Goal: Information Seeking & Learning: Learn about a topic

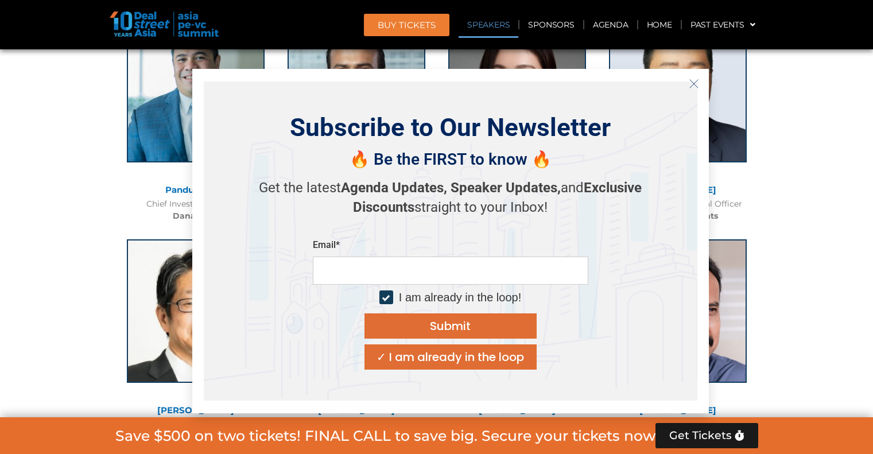
scroll to position [1326, 0]
click at [690, 84] on icon "Close" at bounding box center [694, 84] width 10 height 10
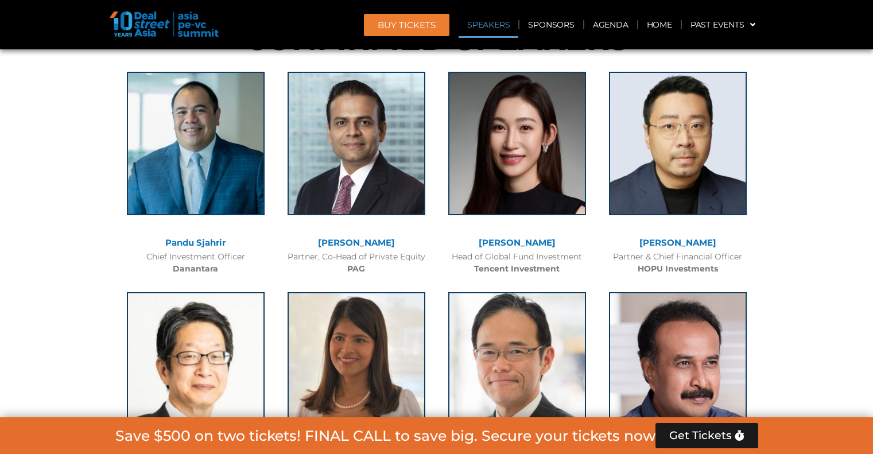
scroll to position [1257, 0]
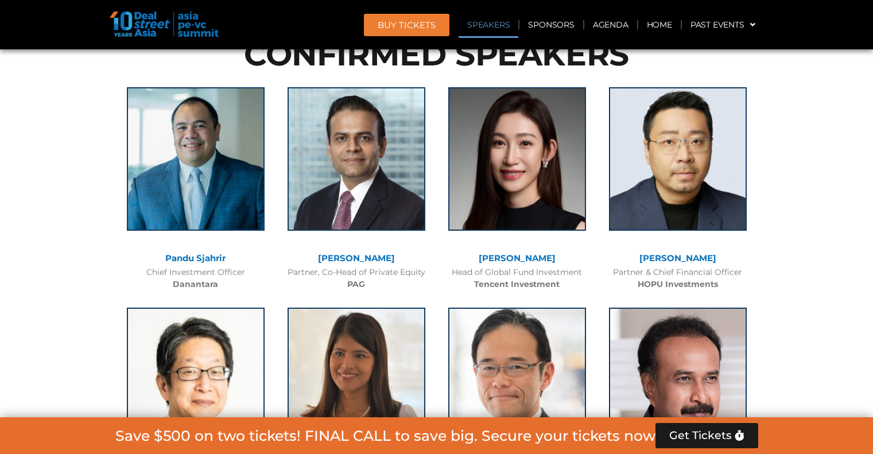
click at [367, 254] on link "[PERSON_NAME]" at bounding box center [356, 257] width 77 height 11
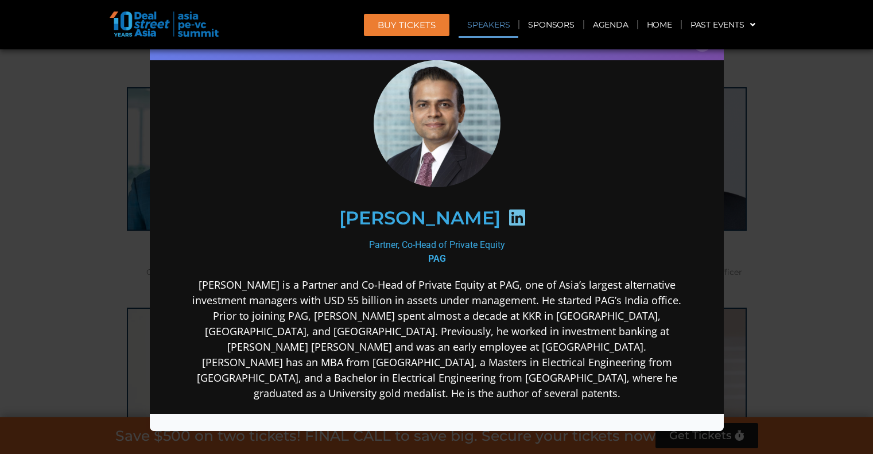
scroll to position [37, 0]
click at [767, 274] on div "Speaker Profile ×" at bounding box center [436, 227] width 873 height 454
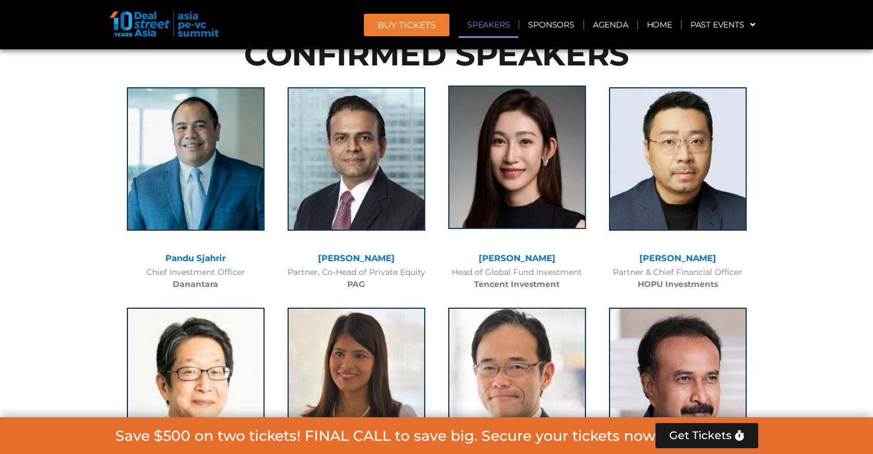
click at [538, 199] on img at bounding box center [517, 157] width 138 height 143
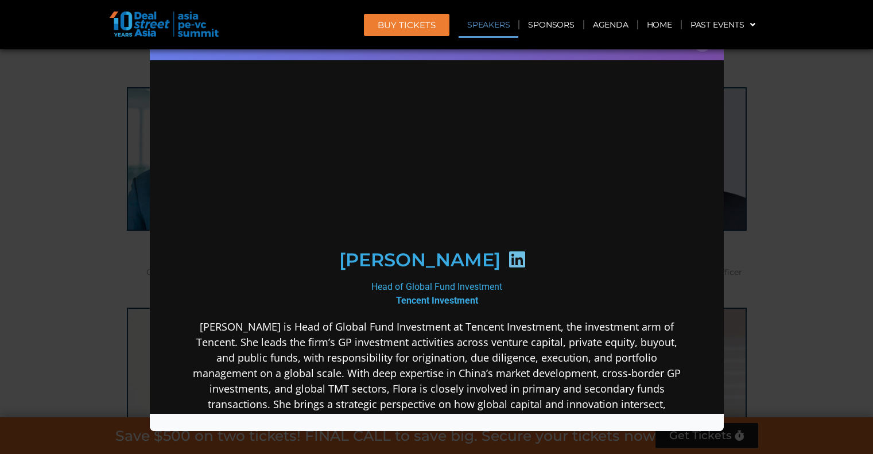
scroll to position [0, 0]
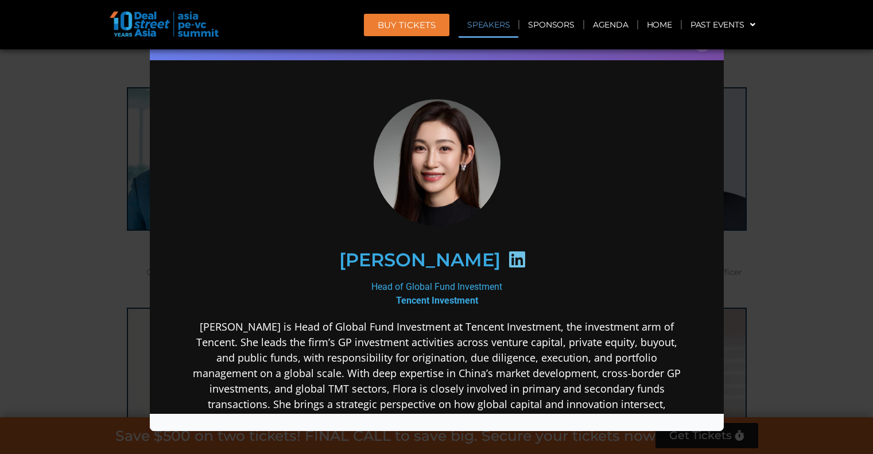
drag, startPoint x: 476, startPoint y: 259, endPoint x: 449, endPoint y: 261, distance: 27.0
click at [449, 261] on h2 "[PERSON_NAME]" at bounding box center [419, 259] width 161 height 18
click at [507, 262] on icon at bounding box center [516, 259] width 18 height 18
click at [457, 304] on div "Head of Global Fund Investment Tencent Investment" at bounding box center [436, 293] width 496 height 28
click at [458, 302] on b "Tencent Investment" at bounding box center [436, 299] width 82 height 11
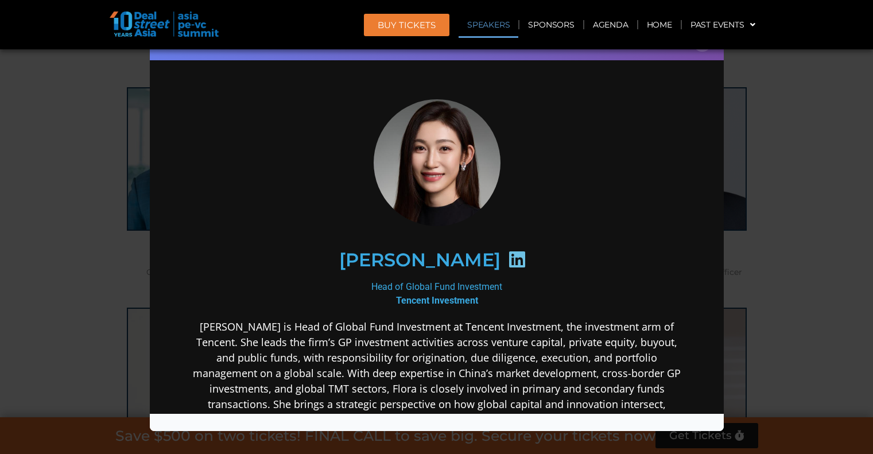
click at [507, 257] on icon at bounding box center [516, 259] width 18 height 18
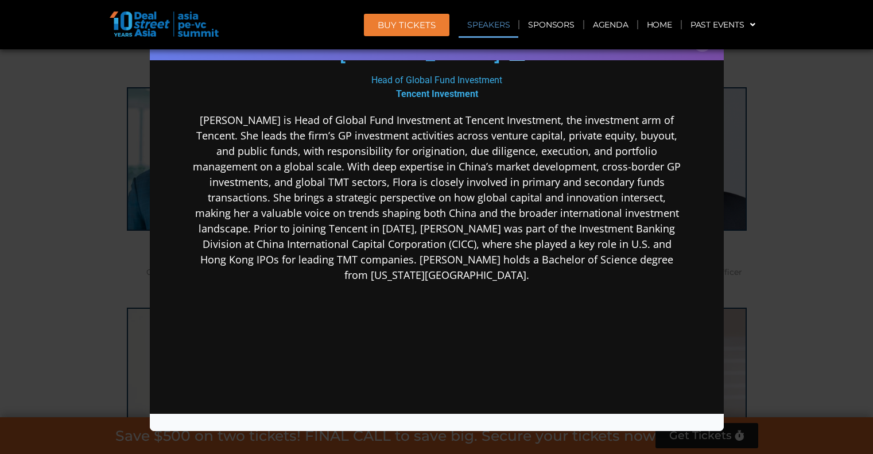
scroll to position [207, 0]
click at [759, 281] on div "Speaker Profile ×" at bounding box center [436, 227] width 873 height 454
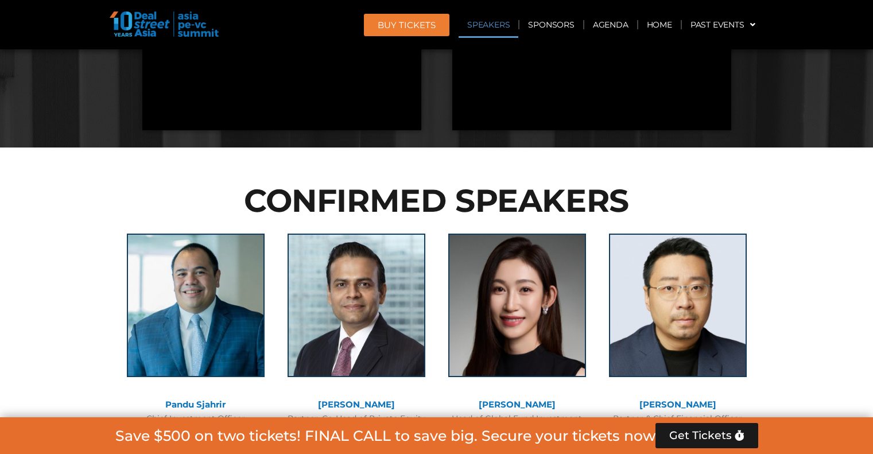
scroll to position [1112, 0]
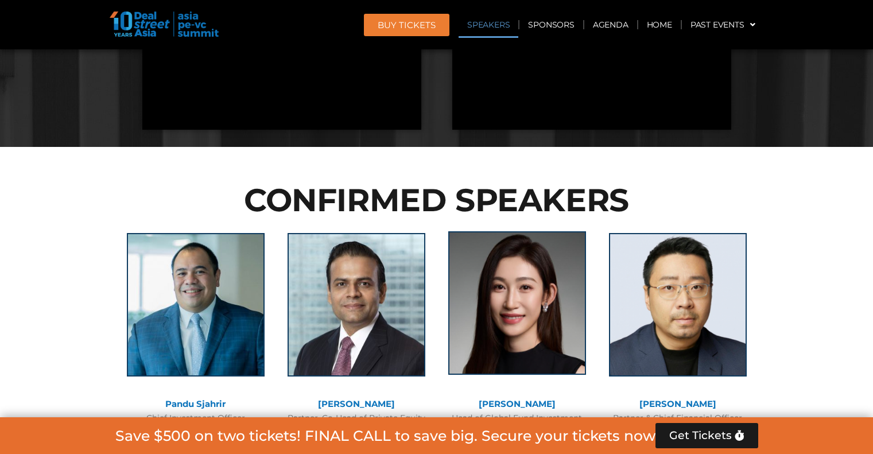
click at [557, 269] on img at bounding box center [517, 302] width 138 height 143
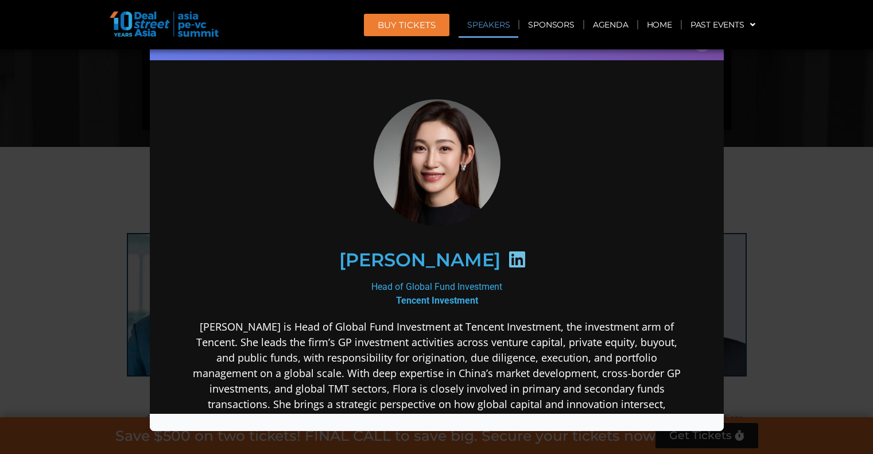
scroll to position [0, 0]
click at [767, 230] on div "Speaker Profile ×" at bounding box center [436, 227] width 873 height 454
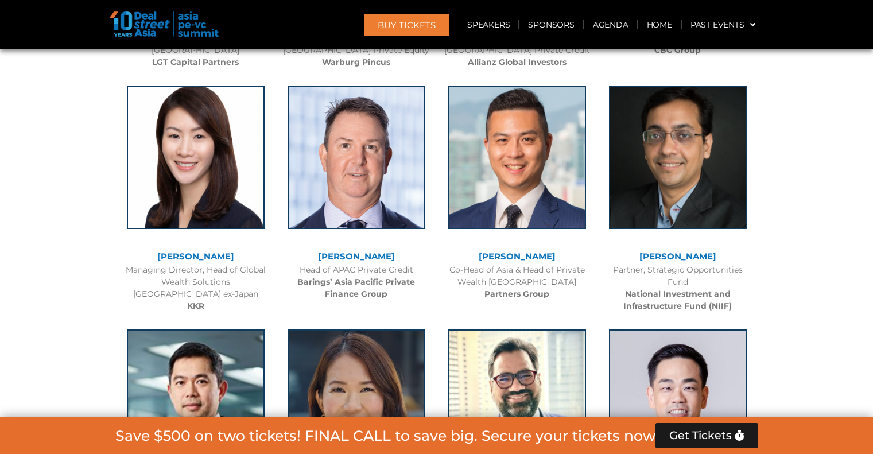
scroll to position [1969, 0]
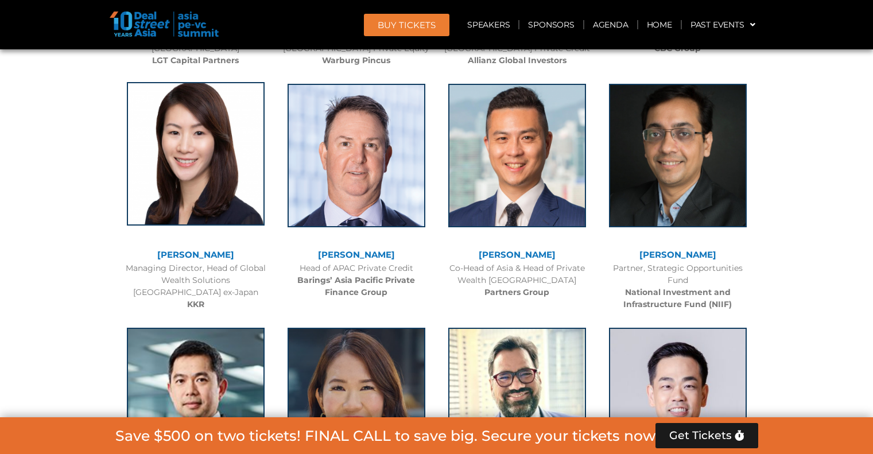
click at [232, 139] on img at bounding box center [196, 153] width 138 height 143
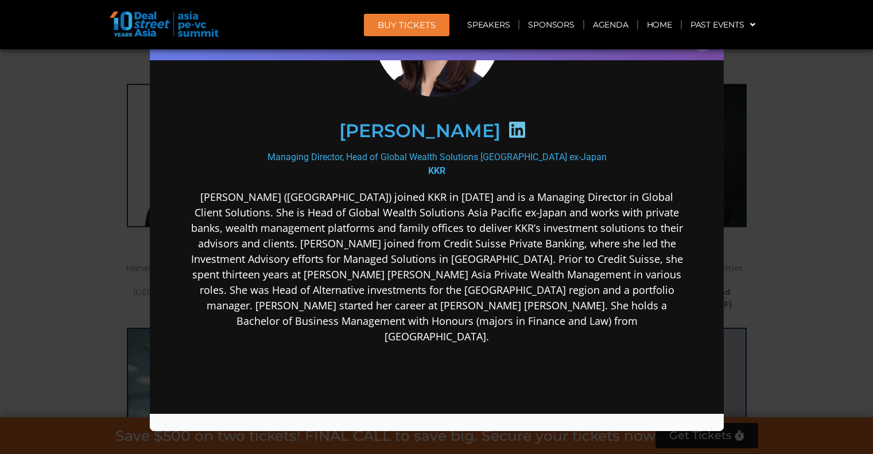
scroll to position [131, 0]
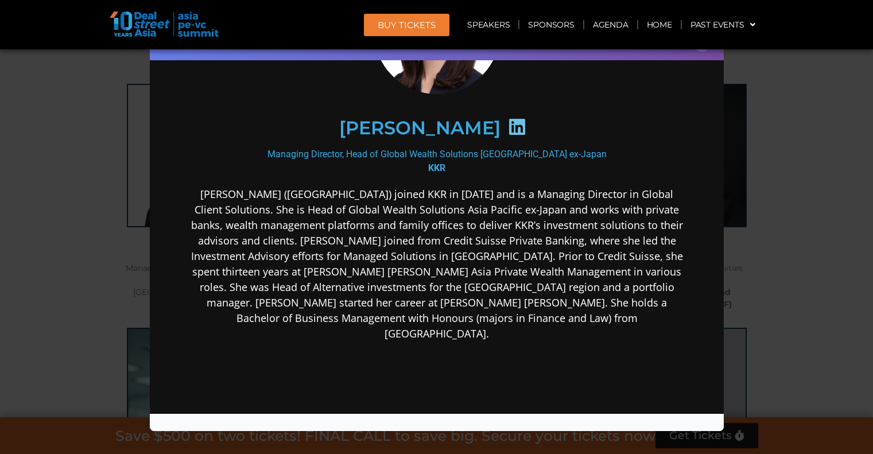
click at [789, 288] on div "Speaker Profile ×" at bounding box center [436, 227] width 873 height 454
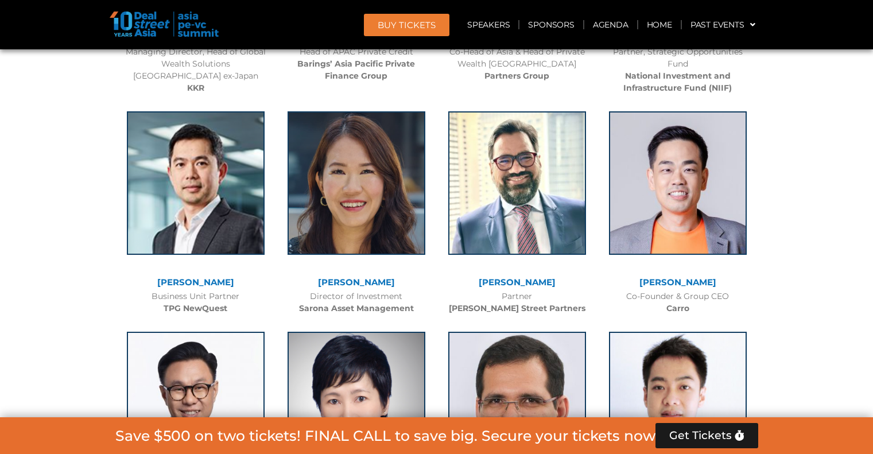
scroll to position [2187, 0]
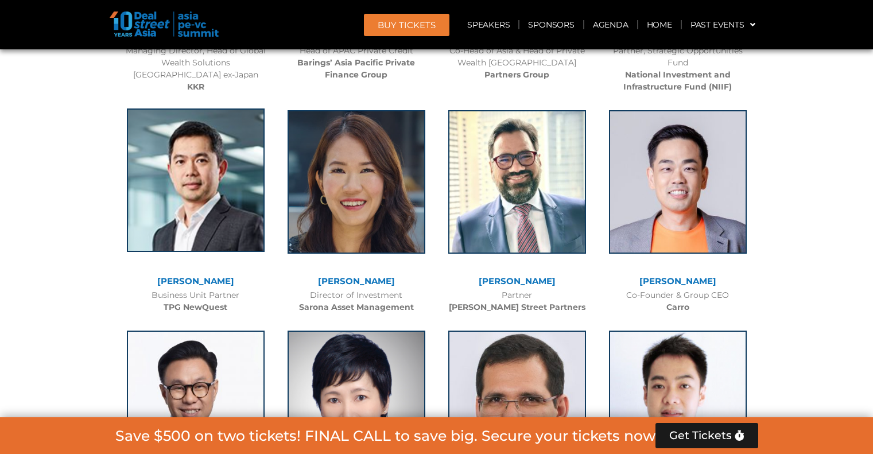
click at [195, 110] on img at bounding box center [196, 179] width 138 height 143
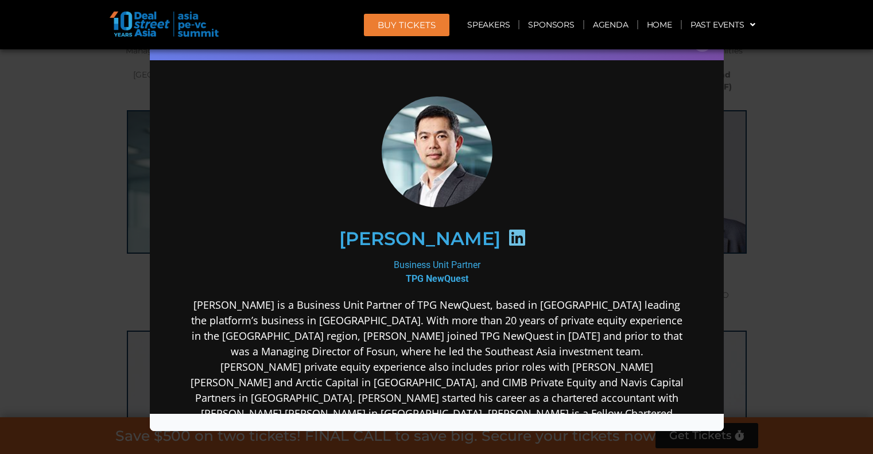
scroll to position [40, 0]
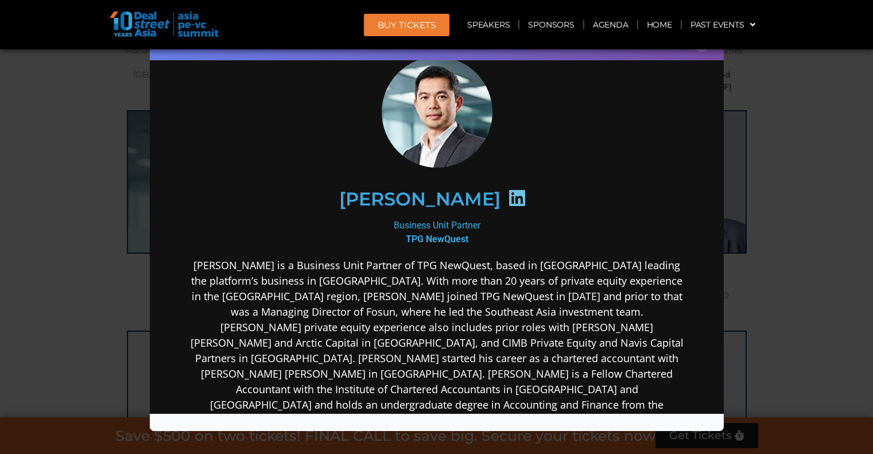
click at [872, 302] on div "Speaker Profile ×" at bounding box center [436, 227] width 873 height 454
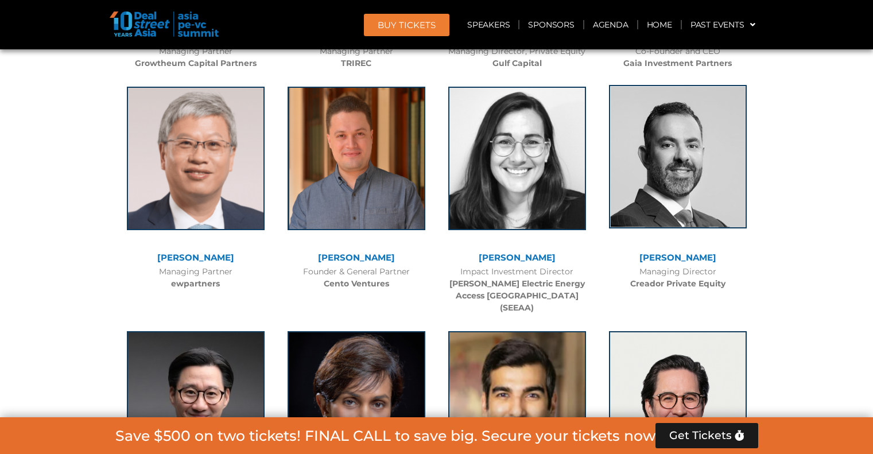
scroll to position [3103, 0]
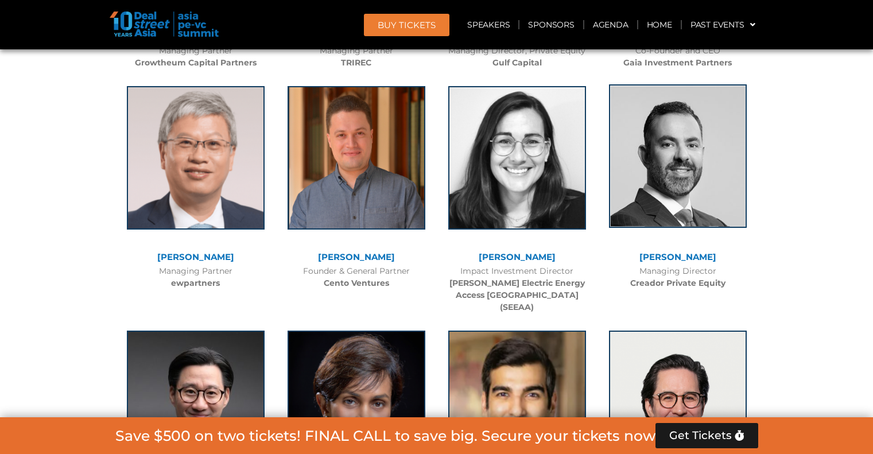
click at [689, 183] on img at bounding box center [678, 155] width 138 height 143
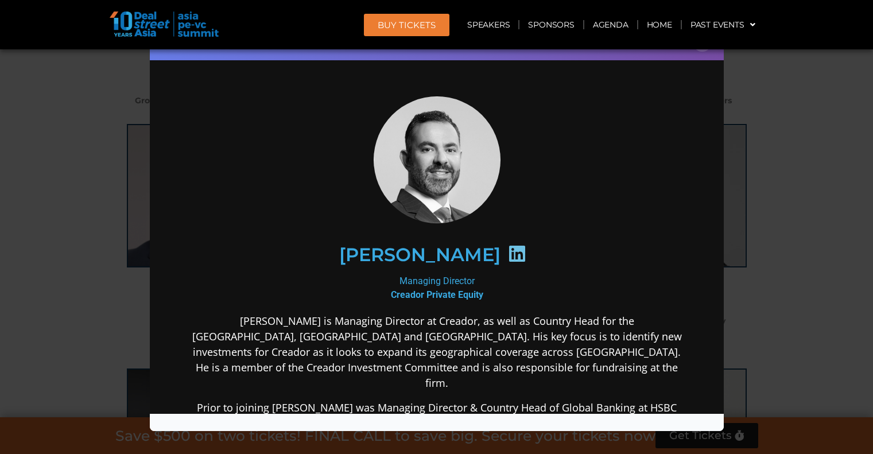
scroll to position [3065, 0]
click at [799, 193] on div "Speaker Profile ×" at bounding box center [436, 227] width 873 height 454
